Goal: Navigation & Orientation: Find specific page/section

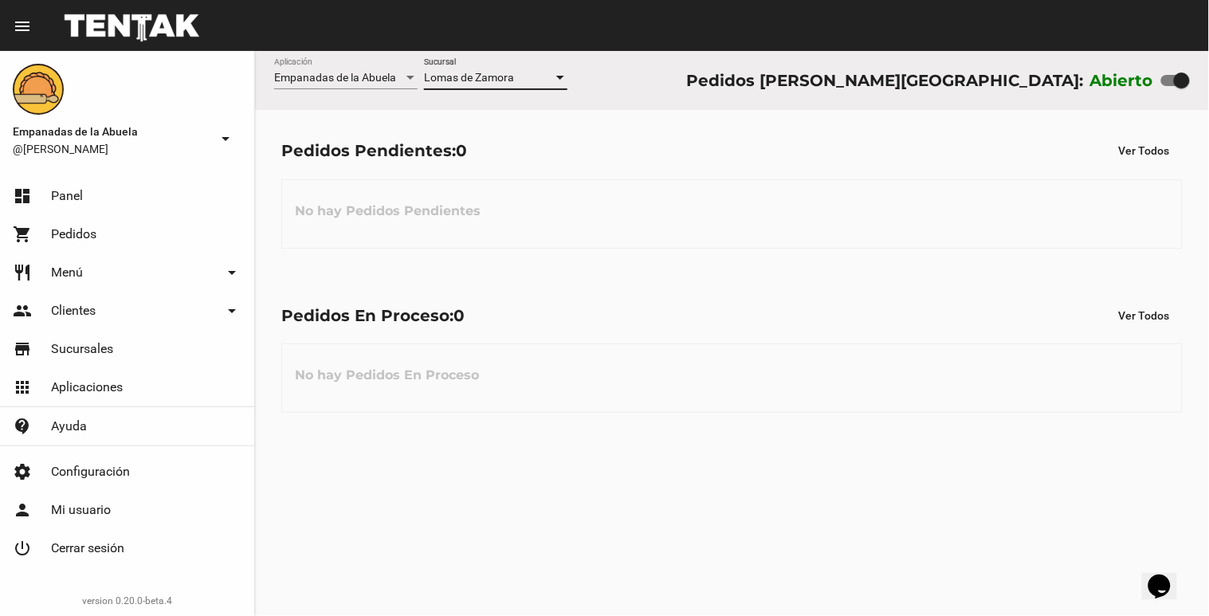
click at [561, 84] on div "[PERSON_NAME] Sucursal" at bounding box center [495, 73] width 143 height 31
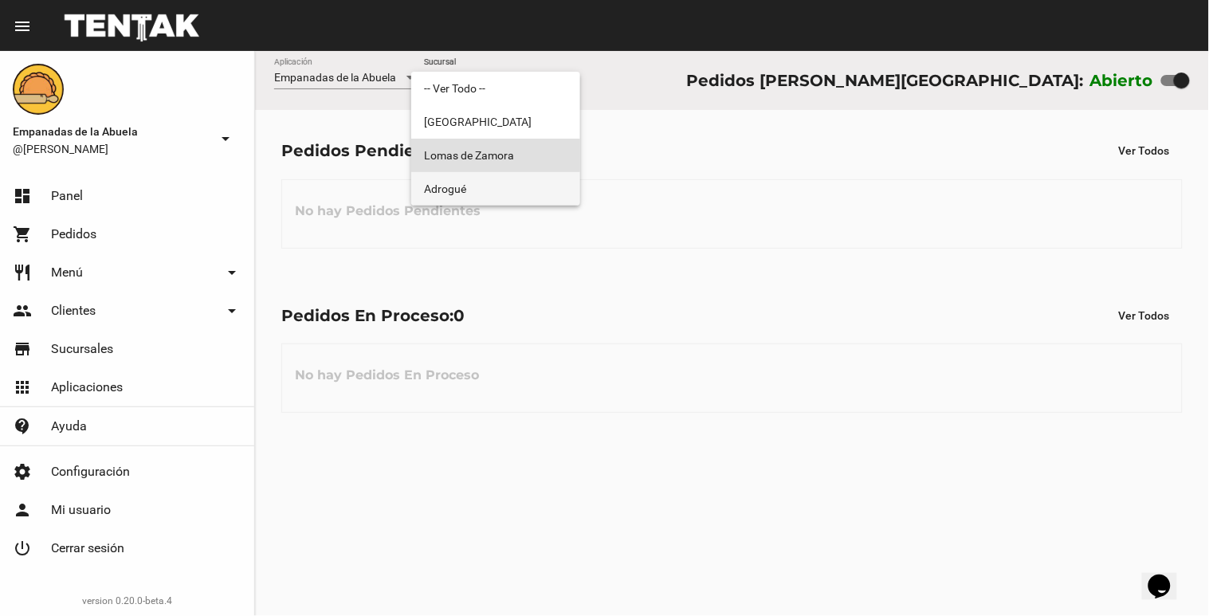
click at [536, 177] on span "Adrogué" at bounding box center [495, 188] width 143 height 33
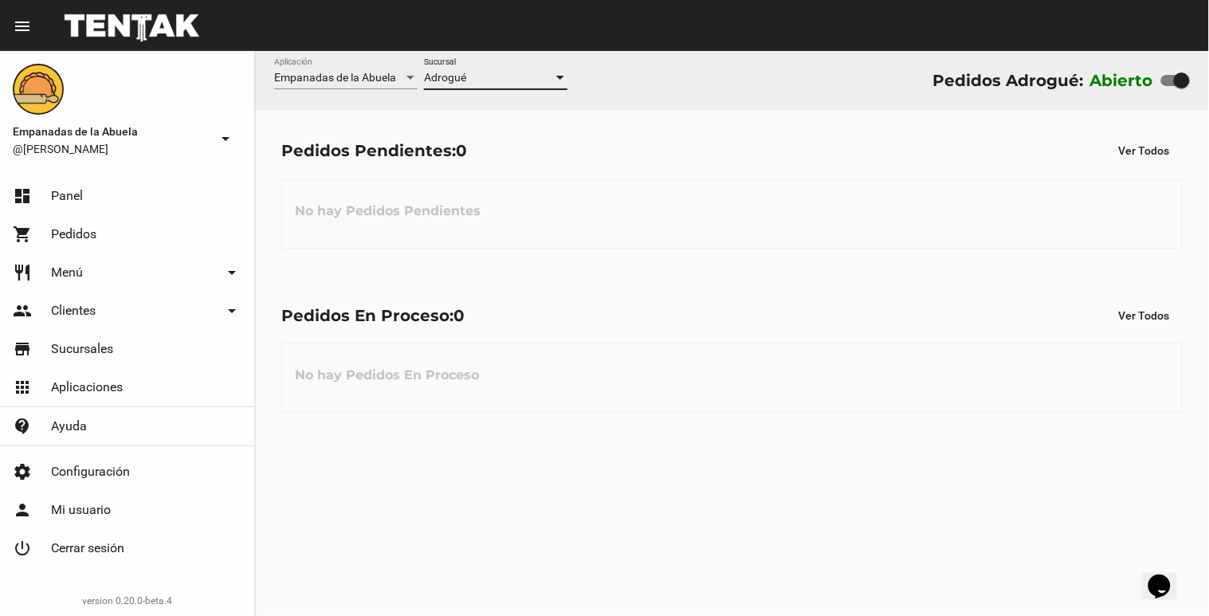
click at [564, 75] on div at bounding box center [560, 78] width 14 height 13
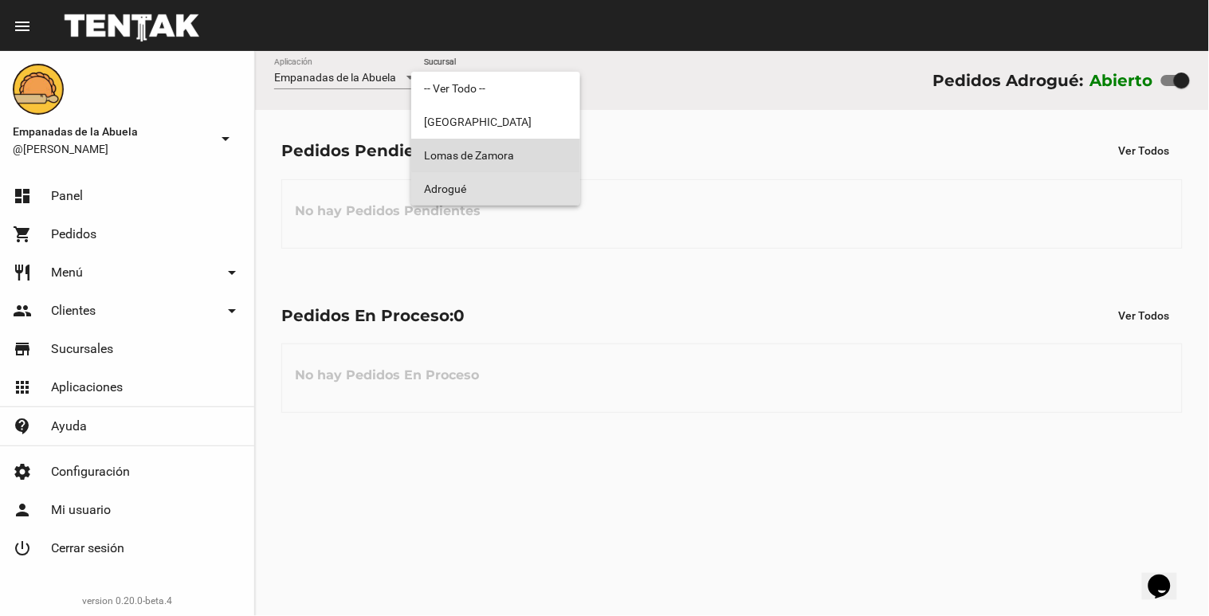
click at [528, 147] on span "Lomas de Zamora" at bounding box center [495, 155] width 143 height 33
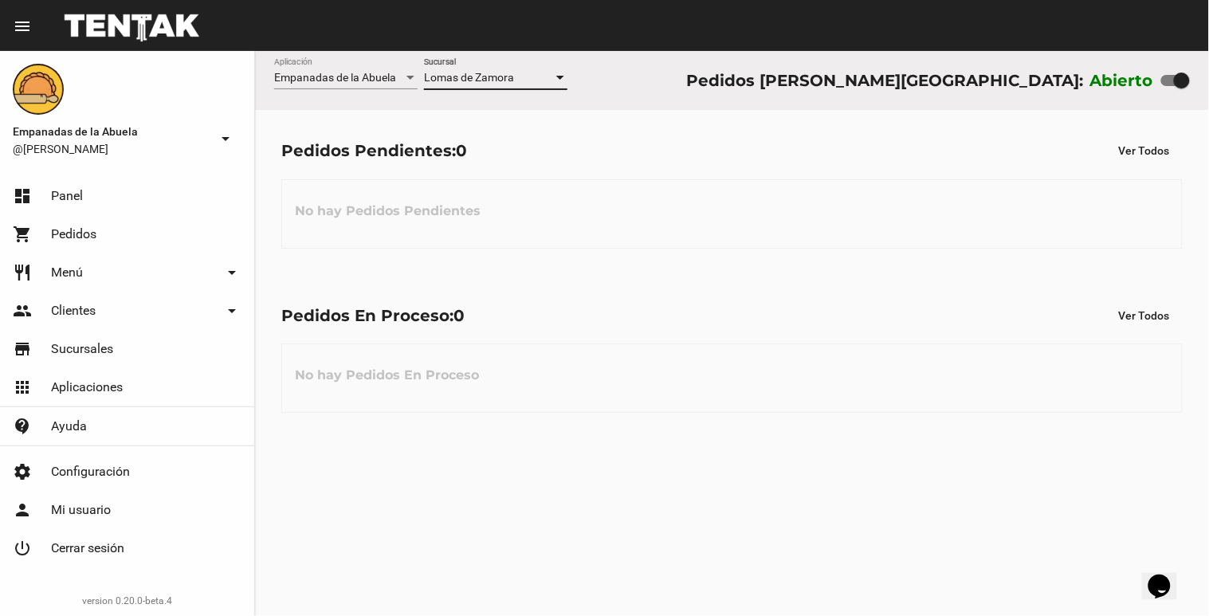
click at [558, 77] on div at bounding box center [560, 78] width 8 height 4
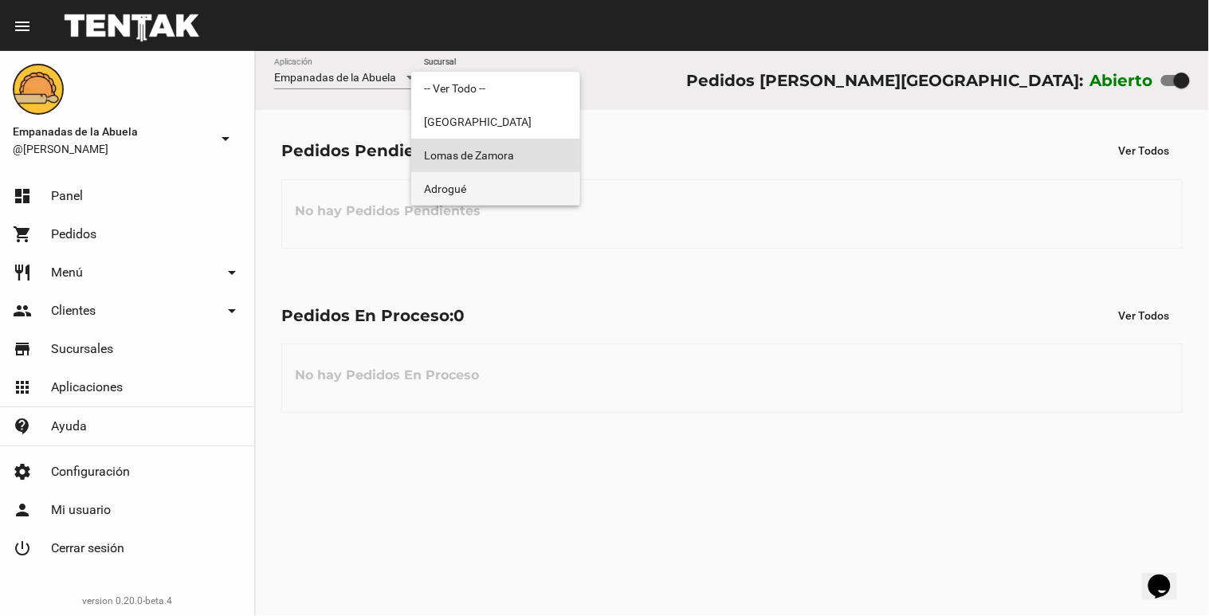
drag, startPoint x: 500, startPoint y: 177, endPoint x: 505, endPoint y: 155, distance: 22.0
click at [499, 178] on span "Adrogué" at bounding box center [495, 188] width 143 height 33
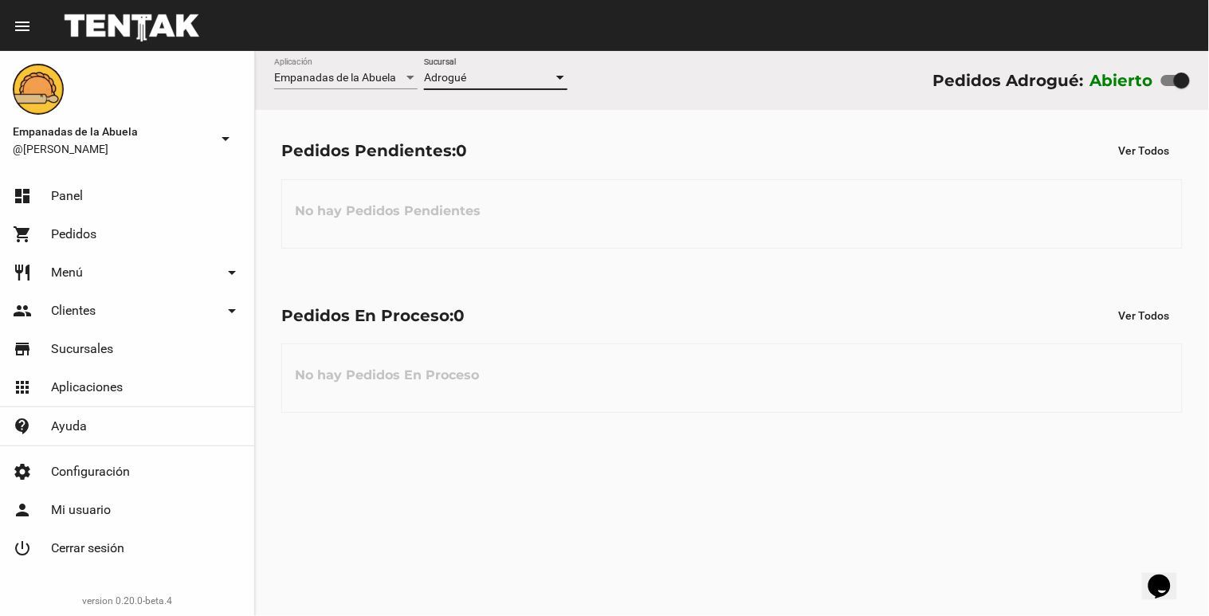
click at [563, 77] on div at bounding box center [560, 78] width 8 height 4
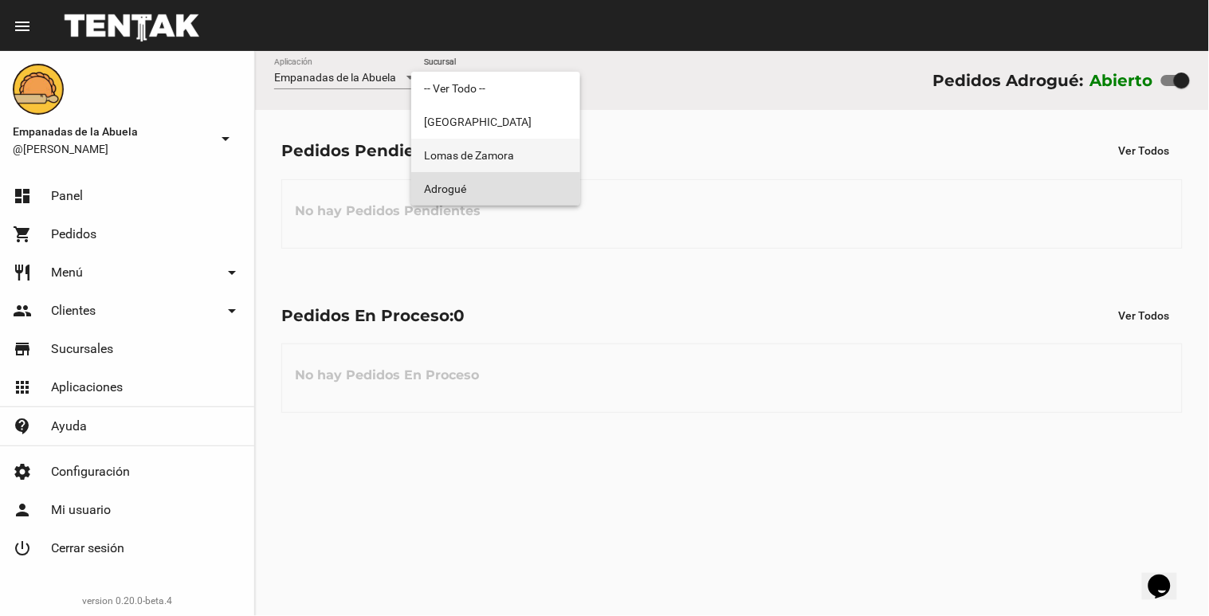
click at [512, 151] on span "Lomas de Zamora" at bounding box center [495, 155] width 143 height 33
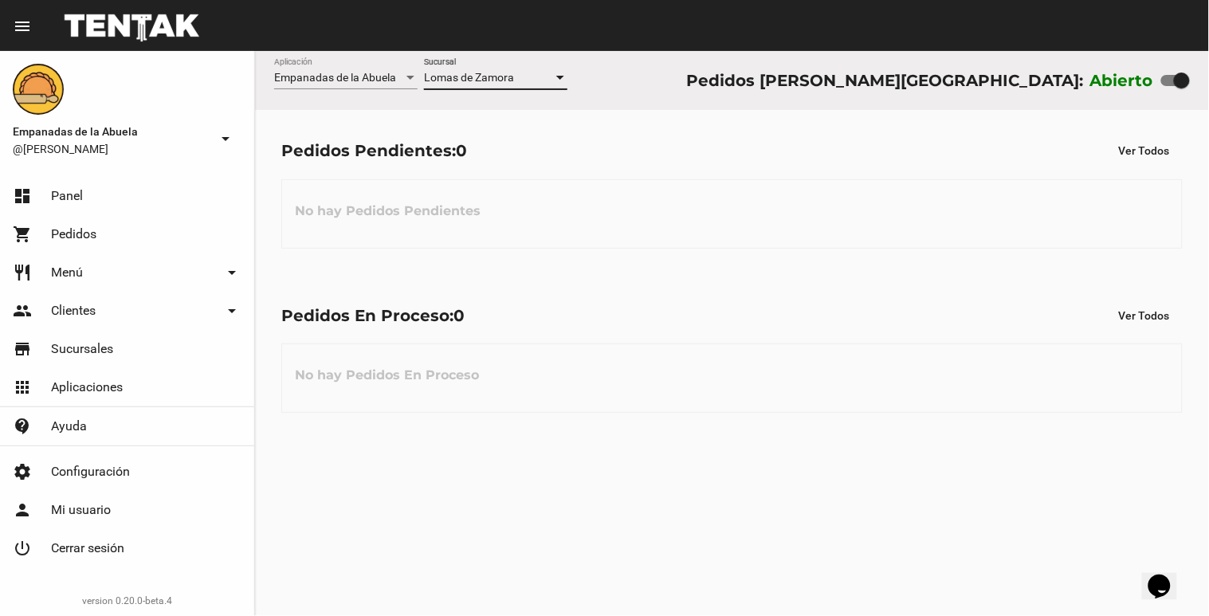
click at [560, 89] on div "[PERSON_NAME] Sucursal" at bounding box center [495, 80] width 143 height 45
click at [556, 82] on div at bounding box center [560, 78] width 14 height 13
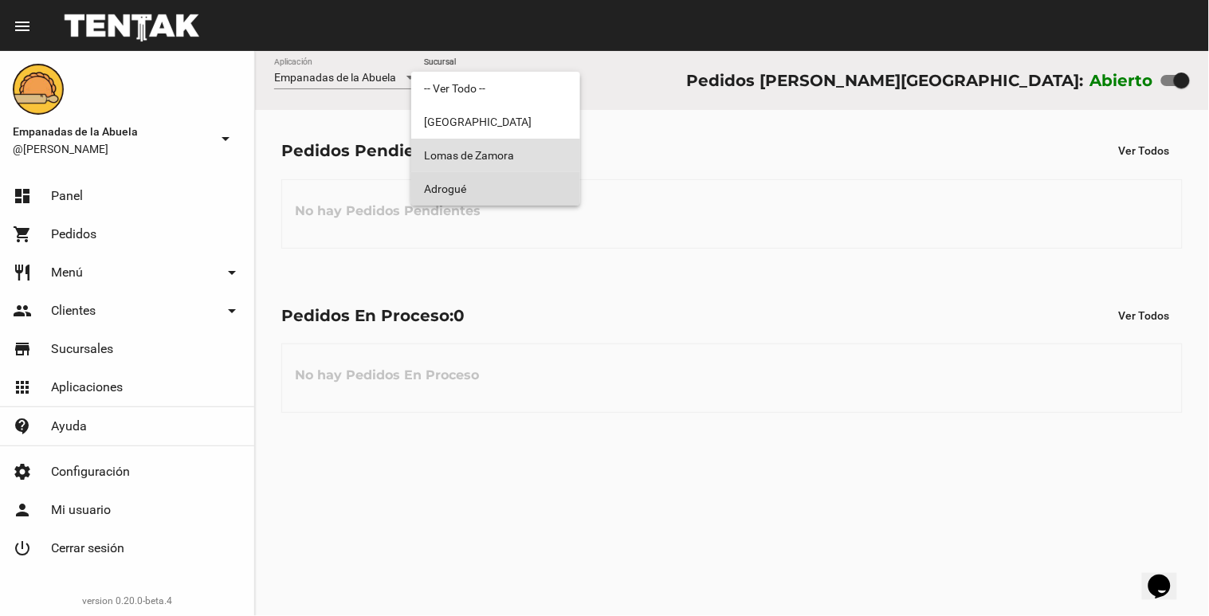
click at [522, 191] on span "Adrogué" at bounding box center [495, 188] width 143 height 33
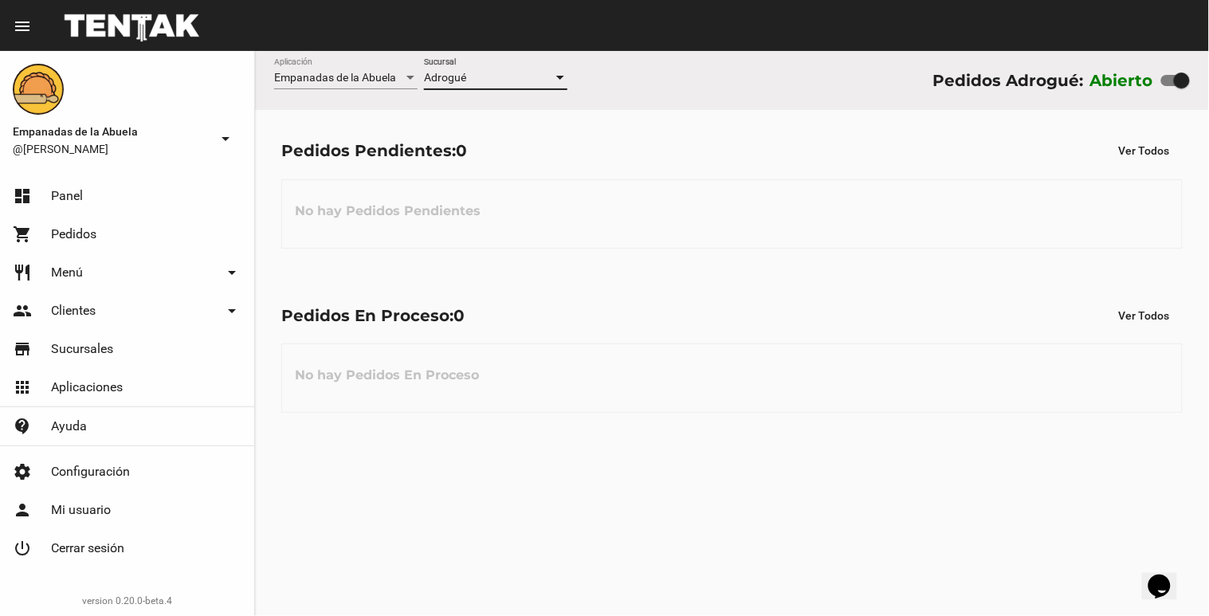
click at [559, 69] on div "Adrogué Sucursal" at bounding box center [495, 73] width 143 height 31
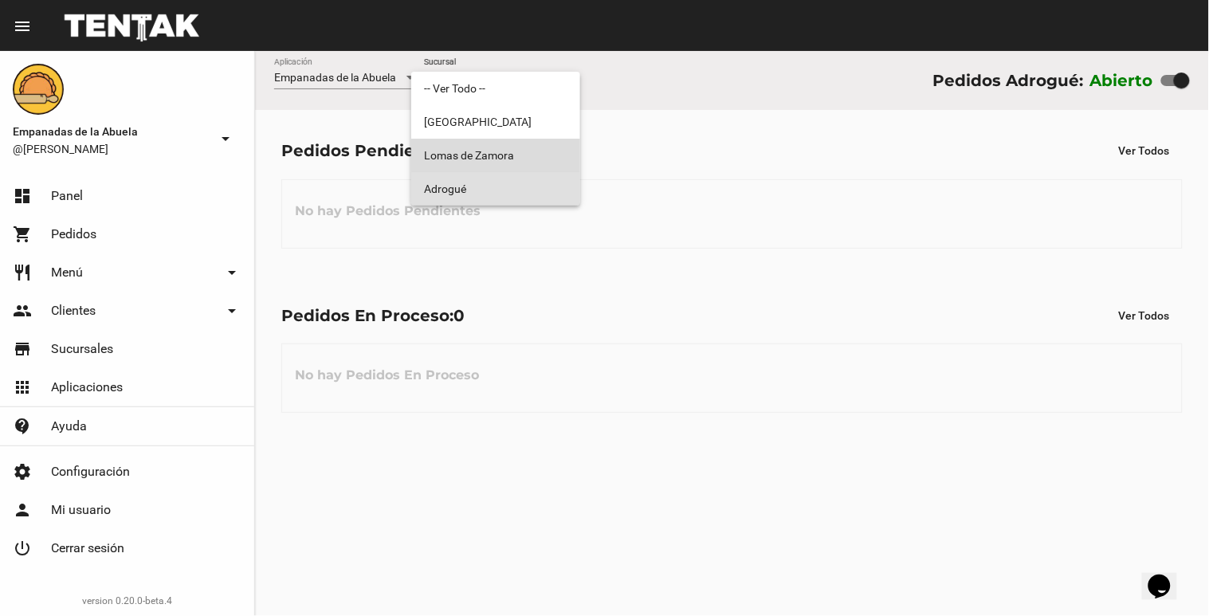
click at [524, 152] on span "Lomas de Zamora" at bounding box center [495, 155] width 143 height 33
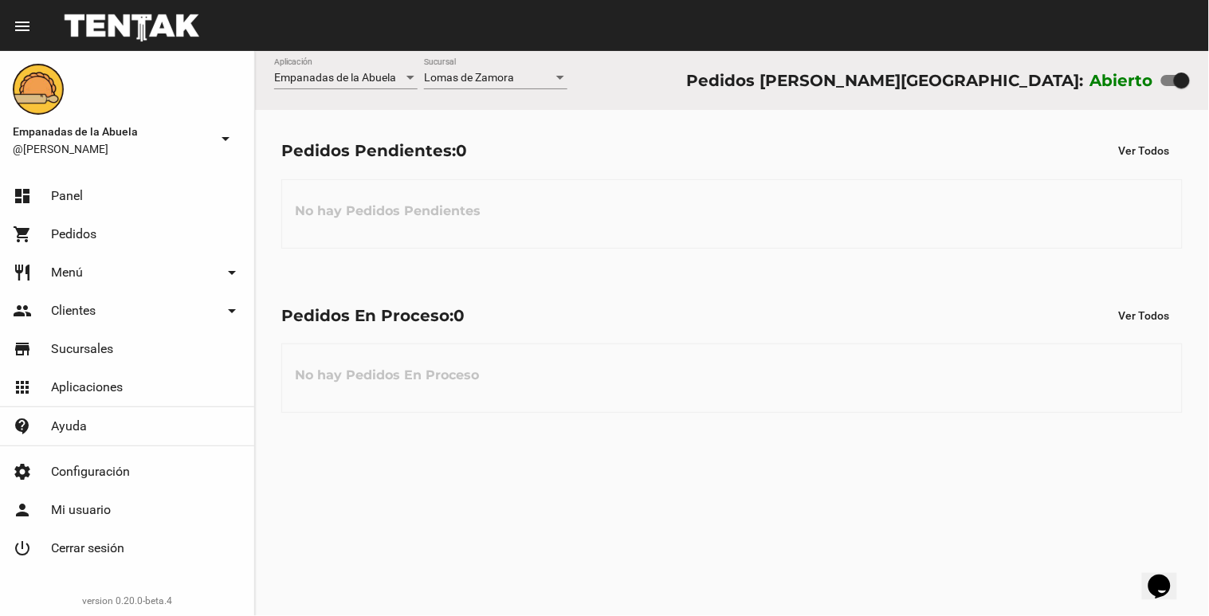
click at [556, 89] on div "[PERSON_NAME] Sucursal" at bounding box center [495, 80] width 143 height 45
click at [566, 78] on div at bounding box center [560, 78] width 14 height 13
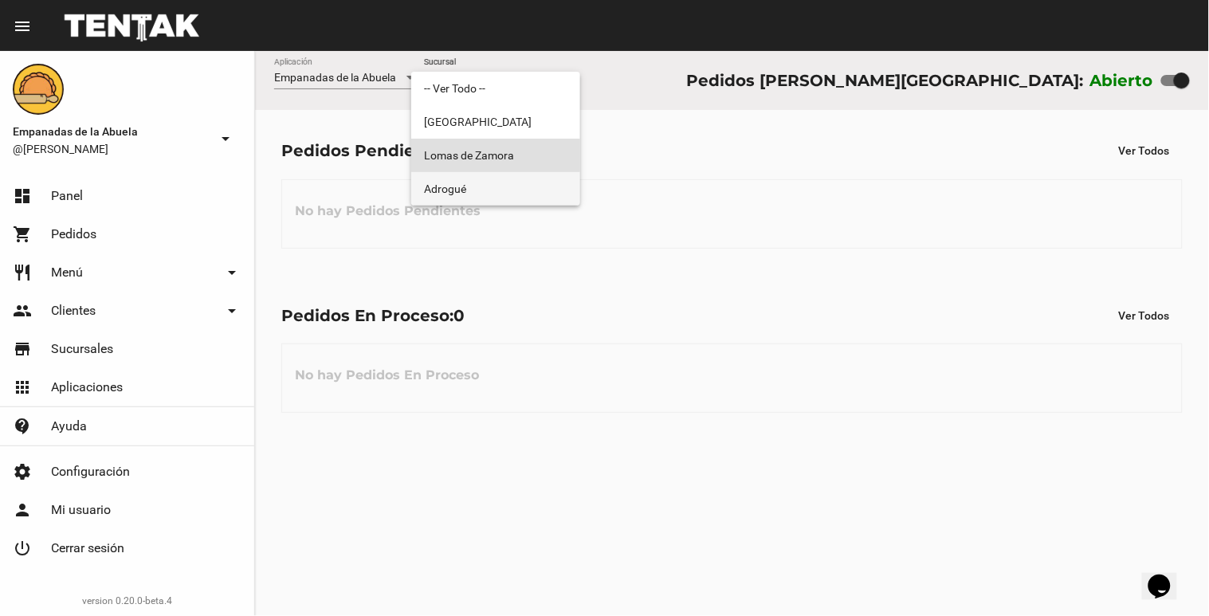
click at [536, 186] on span "Adrogué" at bounding box center [495, 188] width 143 height 33
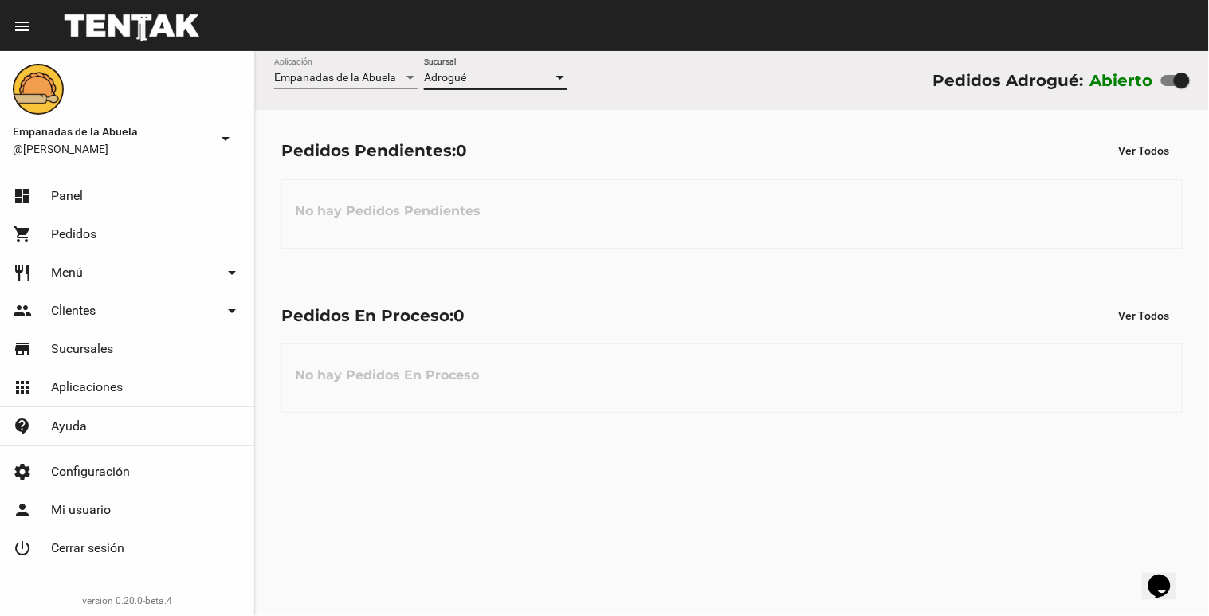
click at [552, 77] on div "Adrogué" at bounding box center [488, 78] width 129 height 13
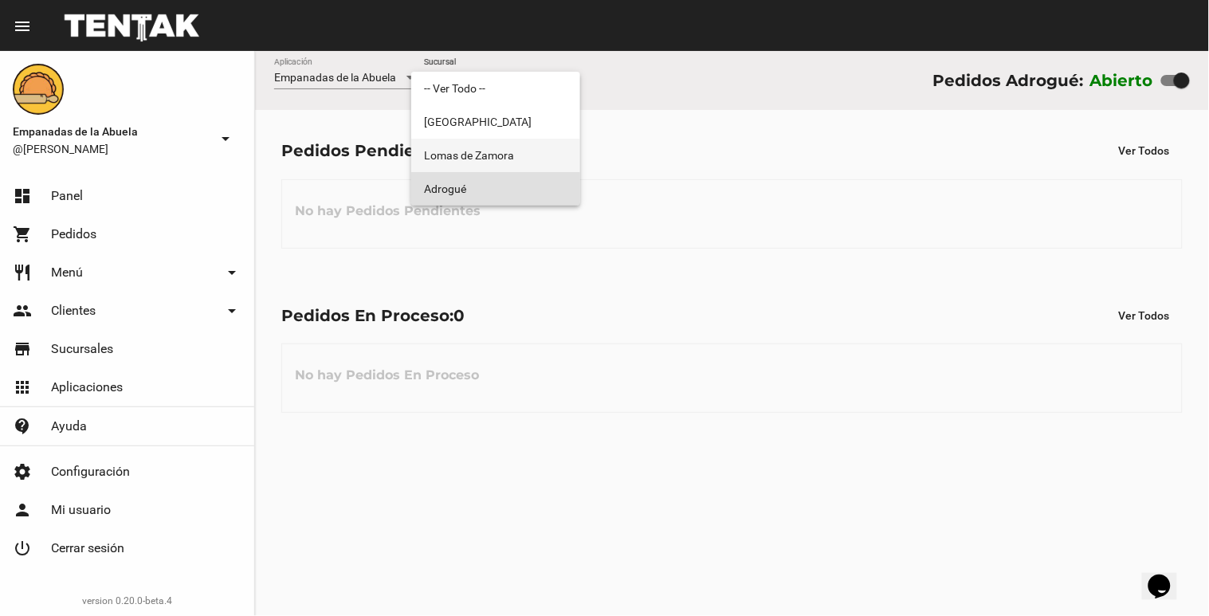
click at [550, 147] on span "Lomas de Zamora" at bounding box center [495, 155] width 143 height 33
